Goal: Task Accomplishment & Management: Manage account settings

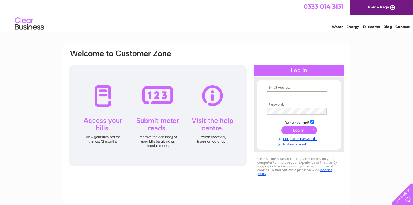
type input "[EMAIL_ADDRESS][DOMAIN_NAME]"
click at [299, 130] on input "submit" at bounding box center [299, 130] width 36 height 8
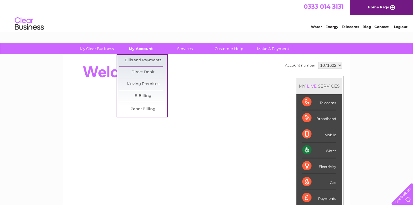
click at [142, 47] on link "My Account" at bounding box center [141, 48] width 48 height 11
click at [141, 57] on link "Bills and Payments" at bounding box center [143, 61] width 48 height 12
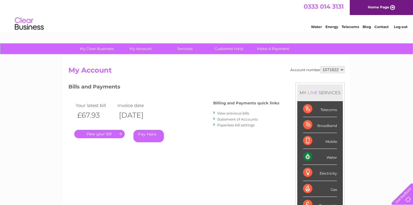
click at [101, 133] on link "." at bounding box center [99, 134] width 50 height 8
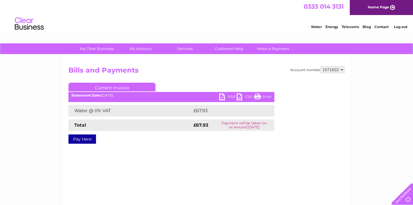
click at [260, 96] on link "Print" at bounding box center [262, 98] width 17 height 8
click at [231, 96] on link "PDF" at bounding box center [227, 98] width 17 height 8
